Goal: Task Accomplishment & Management: Complete application form

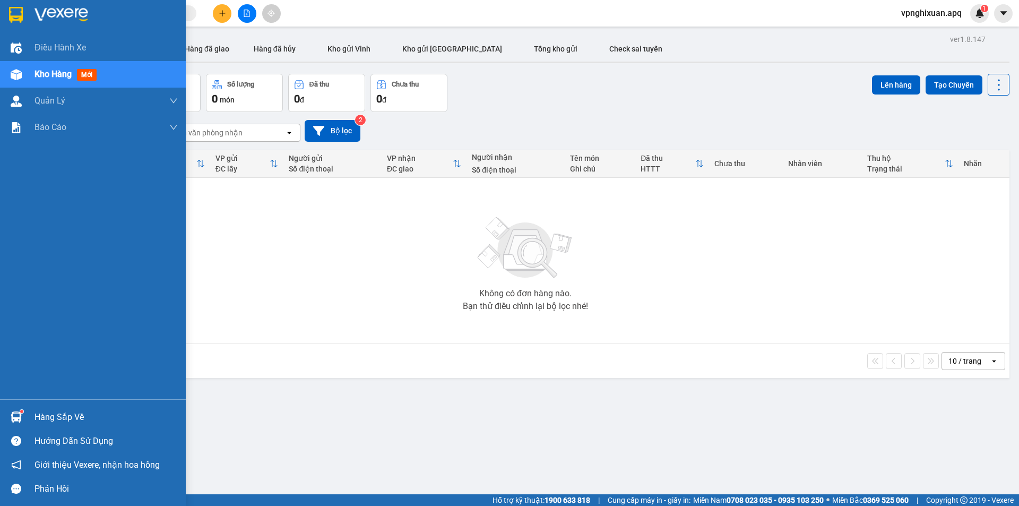
click at [72, 413] on div "Hàng sắp về" at bounding box center [105, 417] width 143 height 16
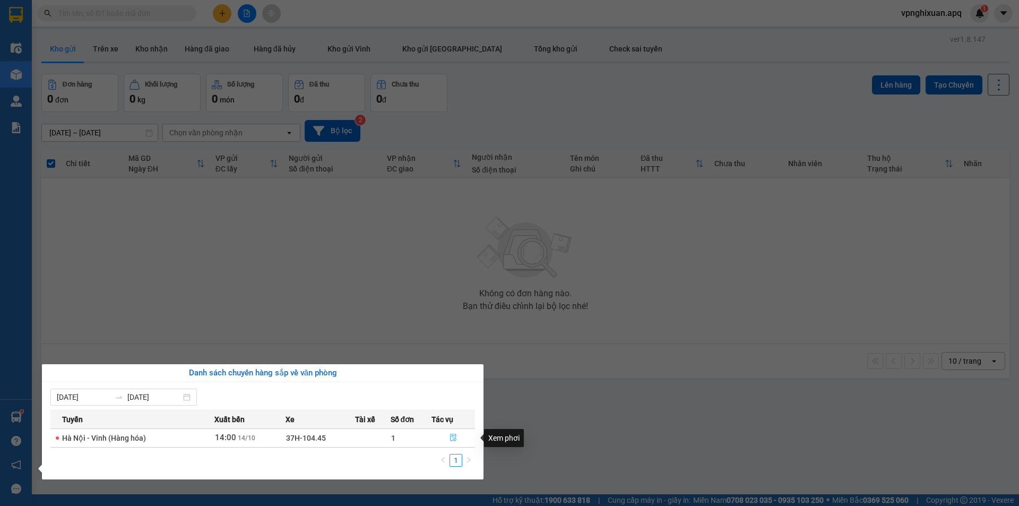
click at [456, 436] on icon "file-done" at bounding box center [453, 437] width 6 height 7
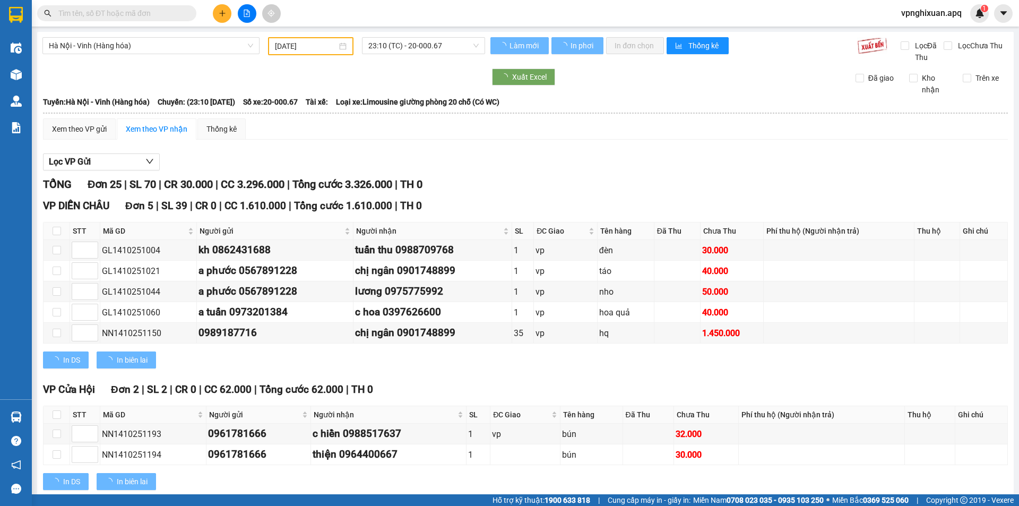
type input "[DATE]"
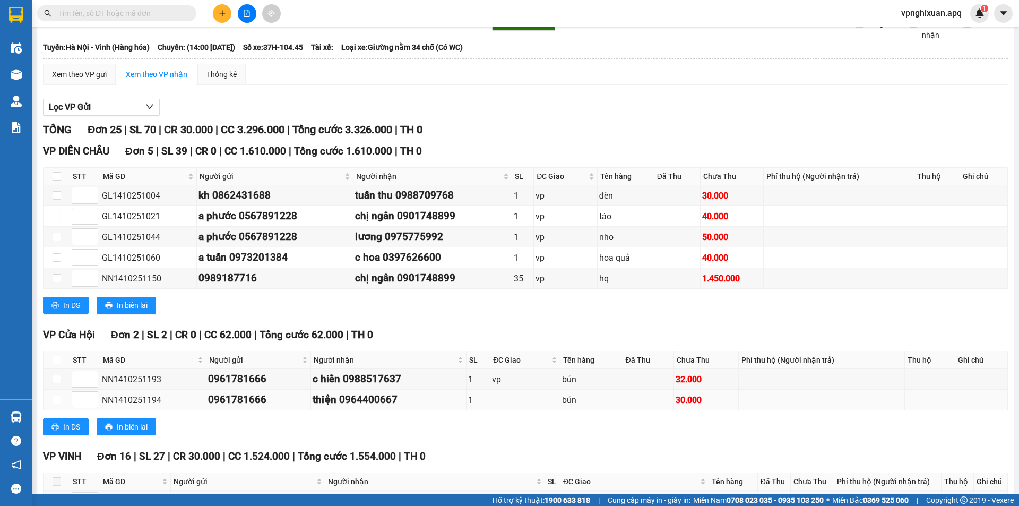
scroll to position [2, 0]
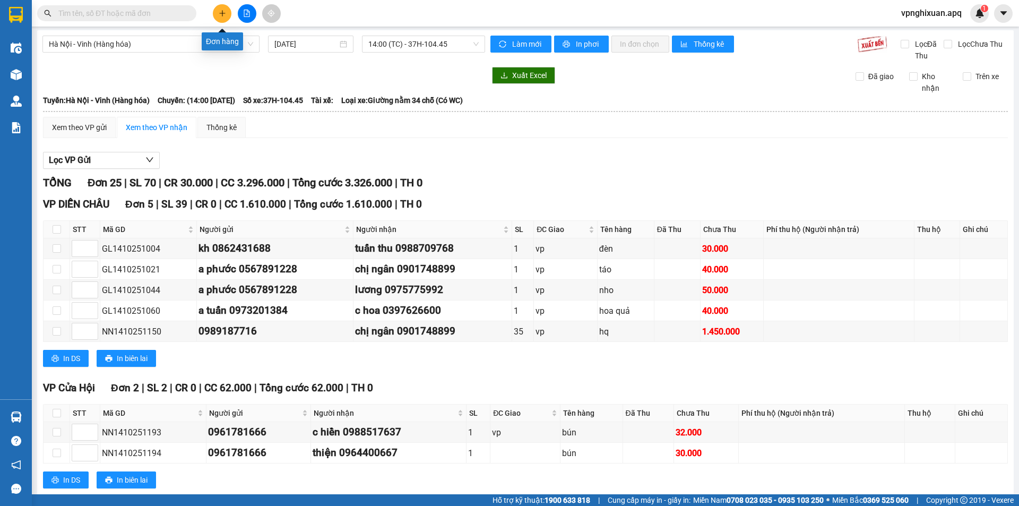
click at [224, 10] on icon "plus" at bounding box center [222, 13] width 7 height 7
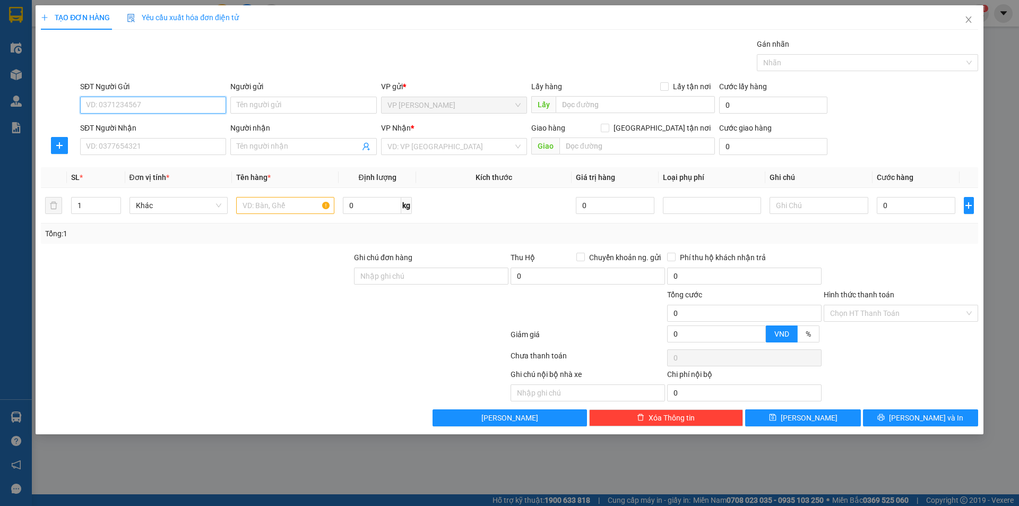
click at [141, 100] on input "SĐT Người Gửi" at bounding box center [153, 105] width 146 height 17
click at [948, 59] on div at bounding box center [861, 62] width 205 height 13
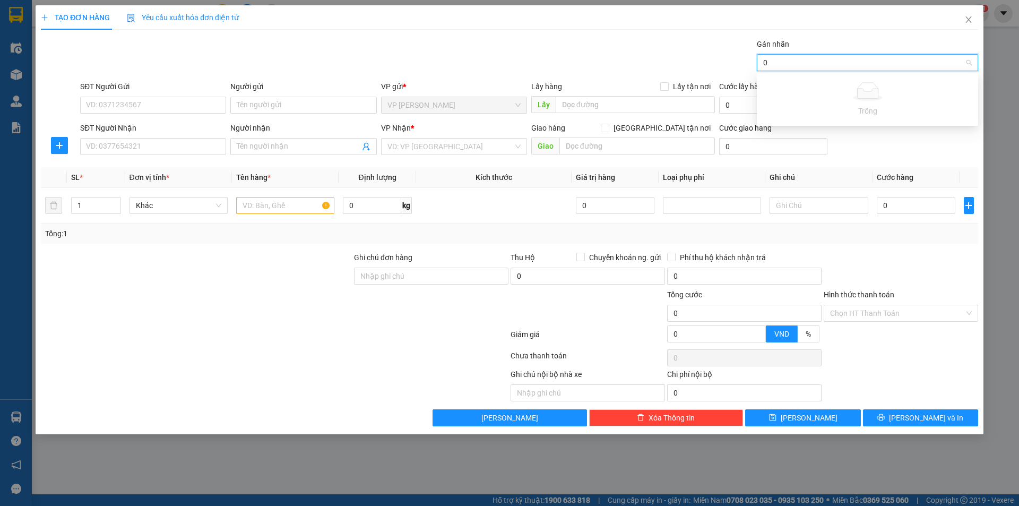
type input "0"
drag, startPoint x: 627, startPoint y: 33, endPoint x: 598, endPoint y: 49, distance: 32.8
click at [619, 39] on div "TẠO ĐƠN HÀNG Yêu cầu xuất hóa đơn điện tử Transit Pickup Surcharge Ids Transit …" at bounding box center [509, 215] width 937 height 421
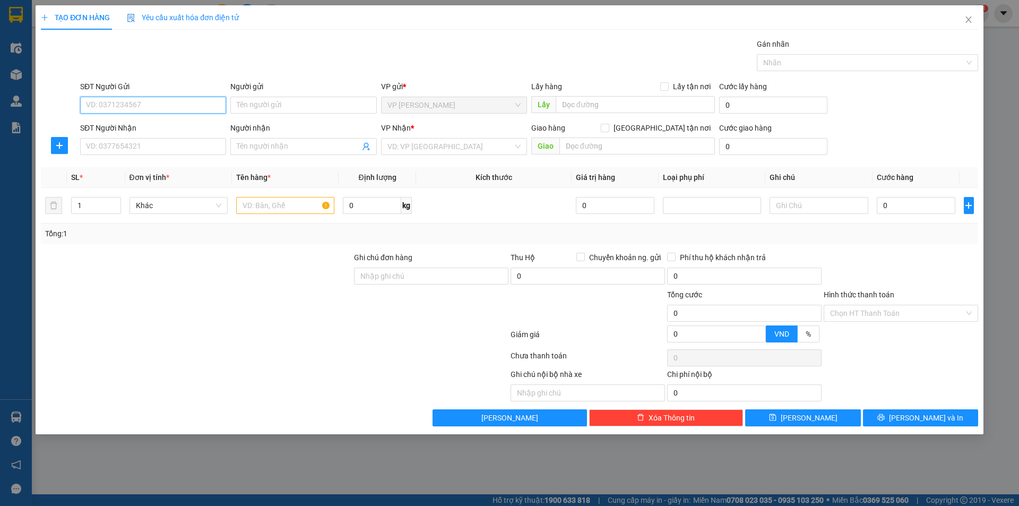
click at [118, 106] on input "SĐT Người Gửi" at bounding box center [153, 105] width 146 height 17
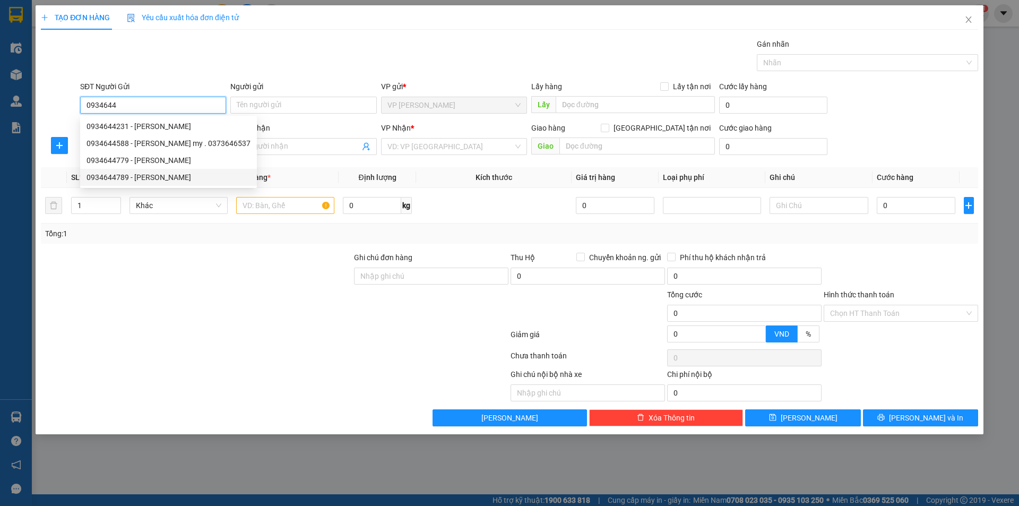
click at [151, 178] on div "0934644789 - [PERSON_NAME]" at bounding box center [168, 177] width 164 height 12
type input "0934644789"
type input "Bác hùng"
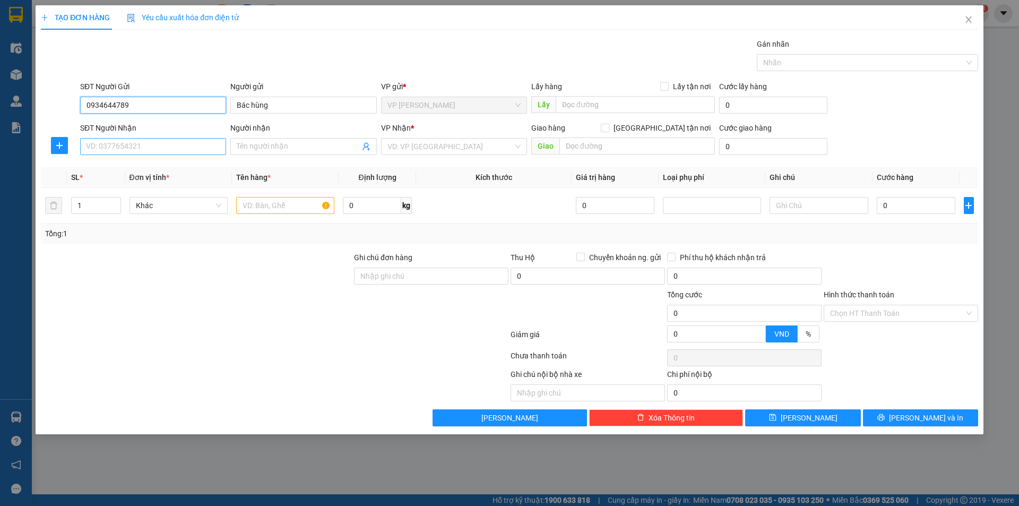
type input "0934644789"
click at [187, 153] on input "SĐT Người Nhận" at bounding box center [153, 146] width 146 height 17
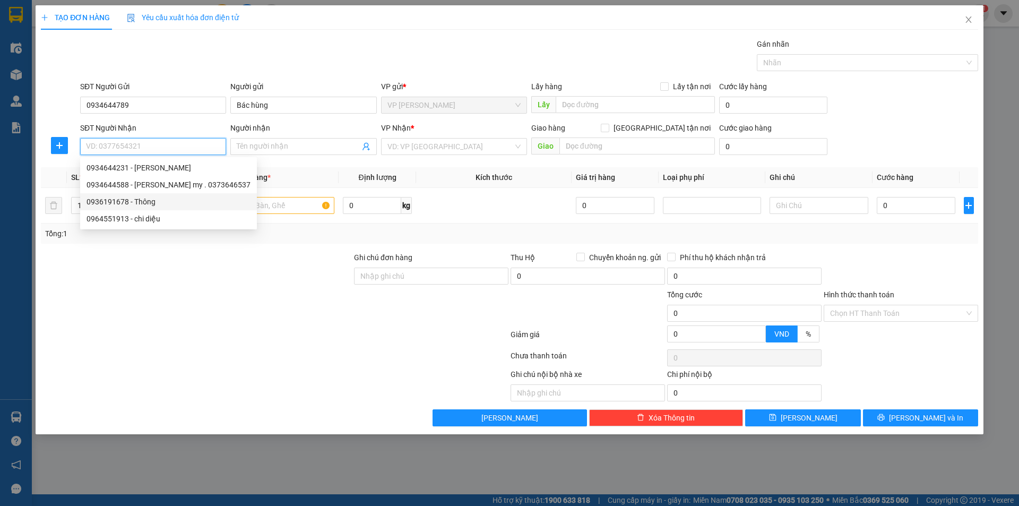
click at [160, 199] on div "0936191678 - Thông" at bounding box center [168, 202] width 164 height 12
type input "0936191678"
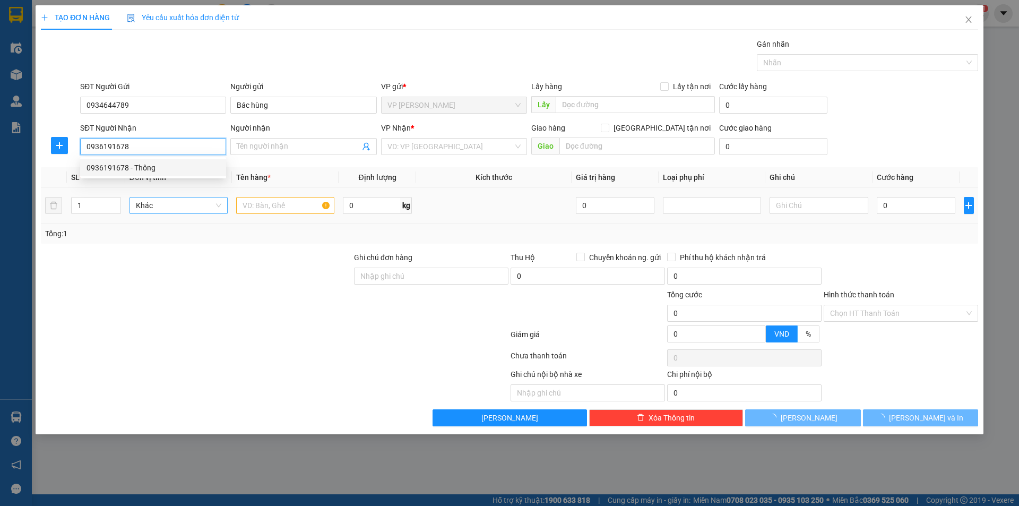
type input "Thông"
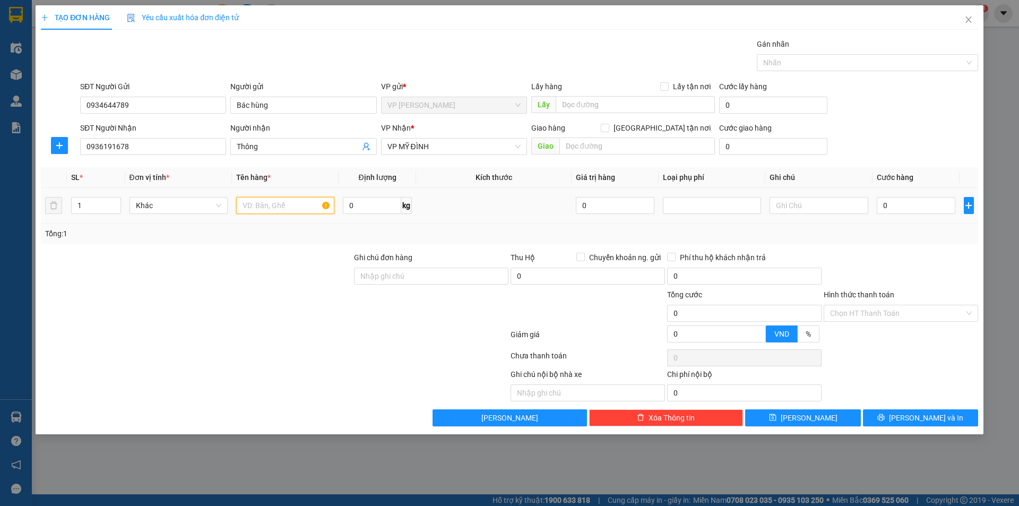
click at [259, 208] on input "text" at bounding box center [285, 205] width 98 height 17
type input "Thực phẩm chín"
click at [909, 205] on input "0" at bounding box center [915, 205] width 79 height 17
type input "3"
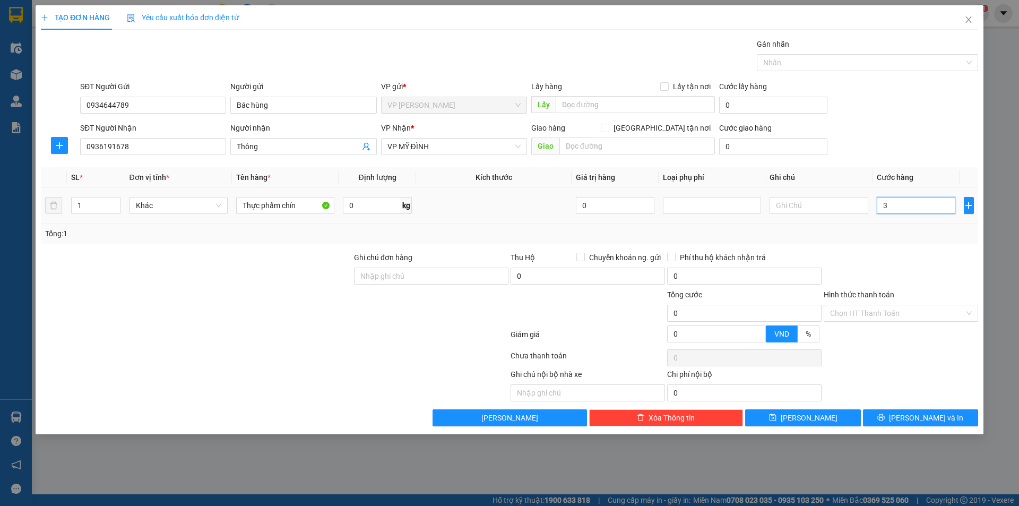
type input "3"
type input "30"
type input "300"
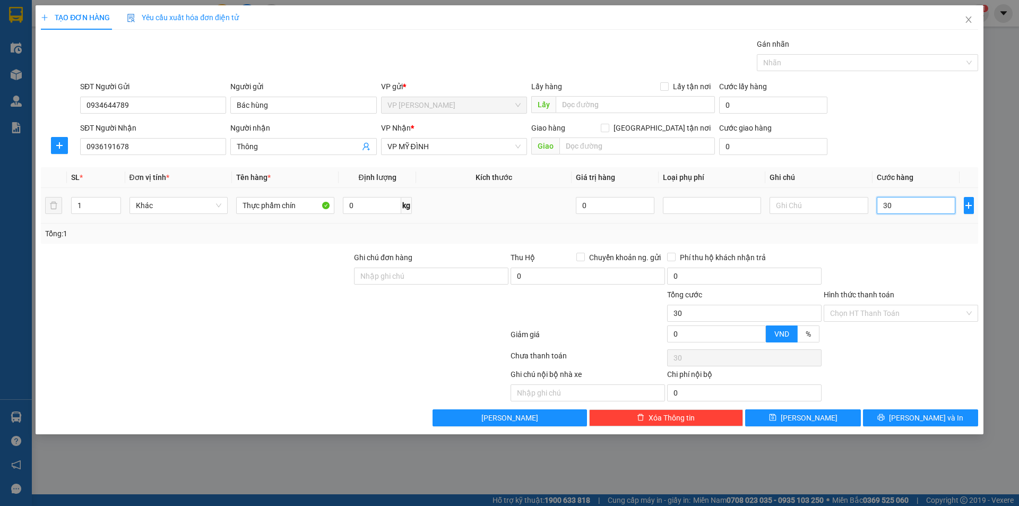
type input "300"
type input "3.000"
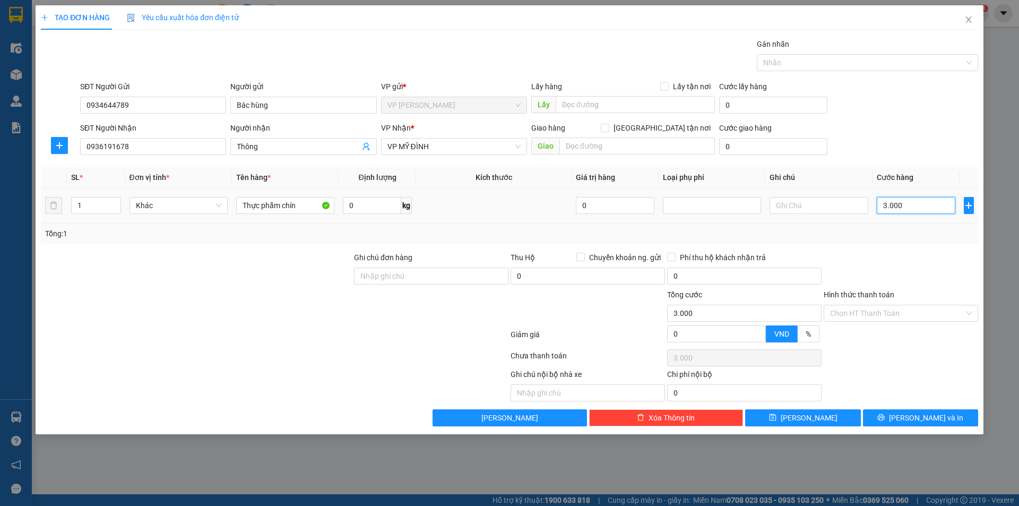
type input "30.000"
drag, startPoint x: 868, startPoint y: 309, endPoint x: 891, endPoint y: 326, distance: 28.9
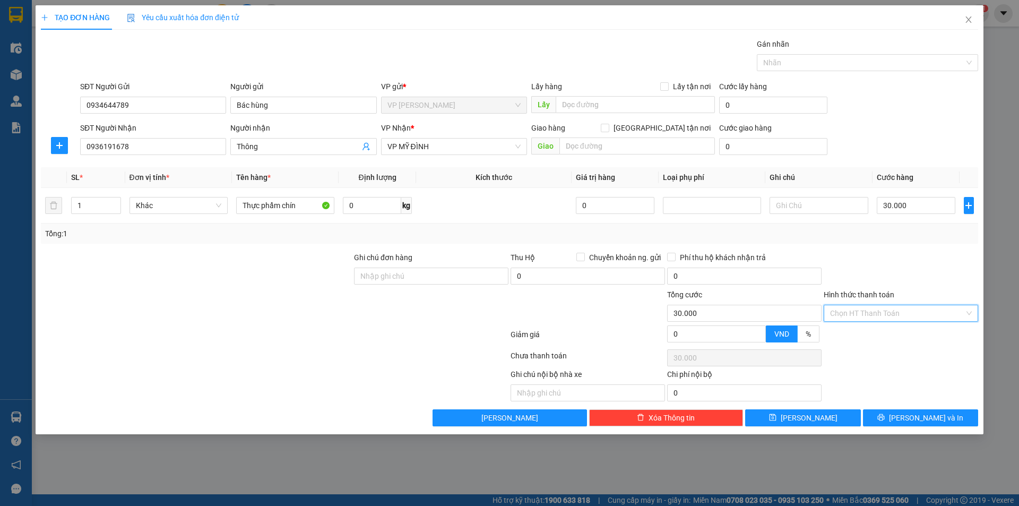
click at [869, 310] on input "Hình thức thanh toán" at bounding box center [897, 313] width 134 height 16
drag, startPoint x: 889, startPoint y: 333, endPoint x: 889, endPoint y: 358, distance: 25.5
click at [888, 333] on div "Tại văn phòng" at bounding box center [901, 334] width 142 height 12
type input "0"
click at [911, 418] on button "[PERSON_NAME] và In" at bounding box center [920, 417] width 115 height 17
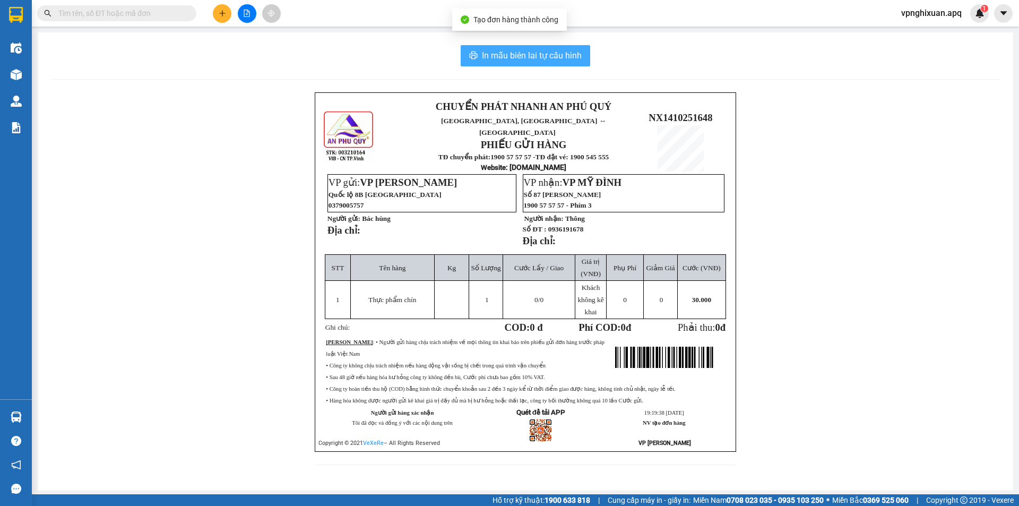
click at [526, 51] on span "In mẫu biên lai tự cấu hình" at bounding box center [532, 55] width 100 height 13
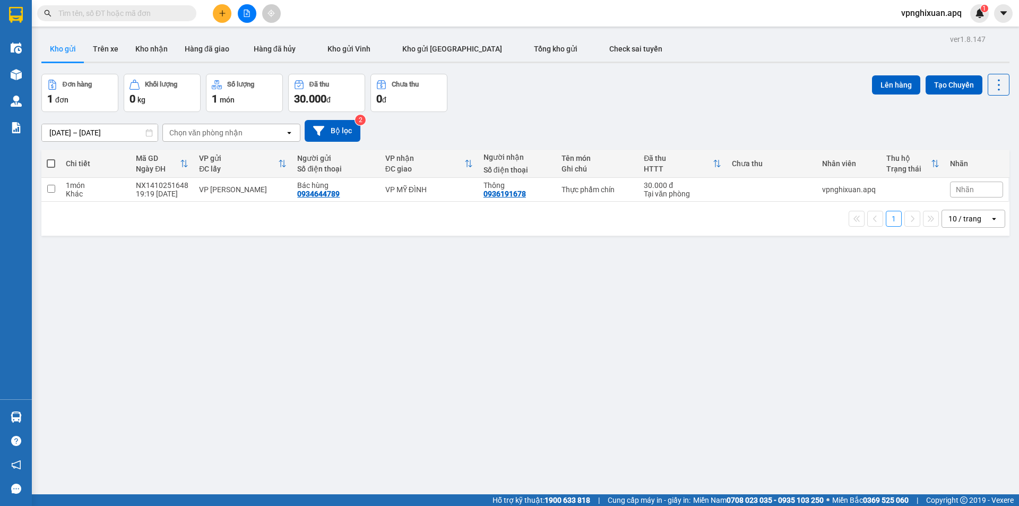
scroll to position [63, 0]
